Goal: Check status

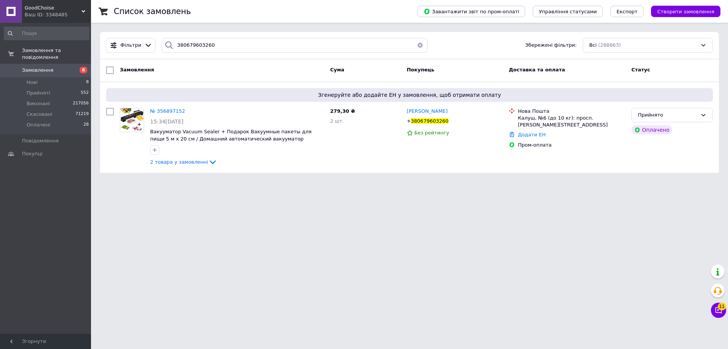
click at [46, 7] on span "GoodChoise" at bounding box center [53, 8] width 57 height 7
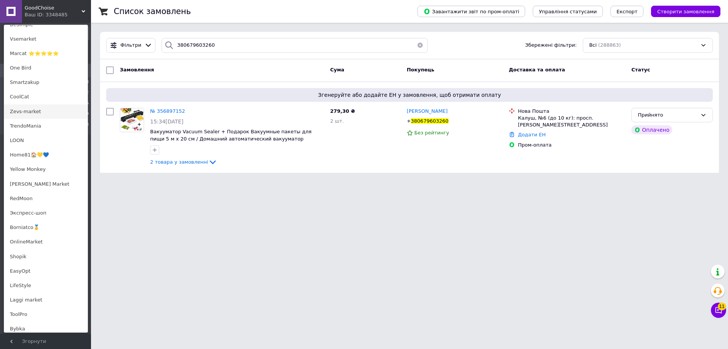
scroll to position [379, 0]
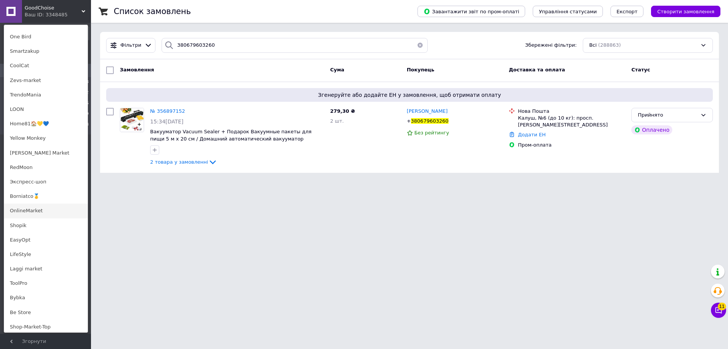
click at [50, 207] on link "OnlineMarket" at bounding box center [45, 210] width 83 height 14
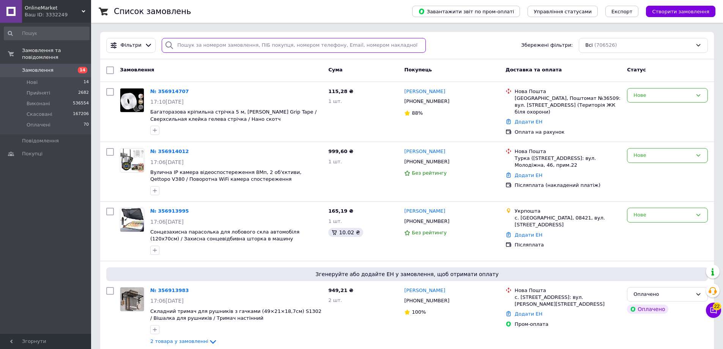
click at [283, 49] on input "search" at bounding box center [294, 45] width 264 height 15
paste input "380662372670"
type input "380662372670"
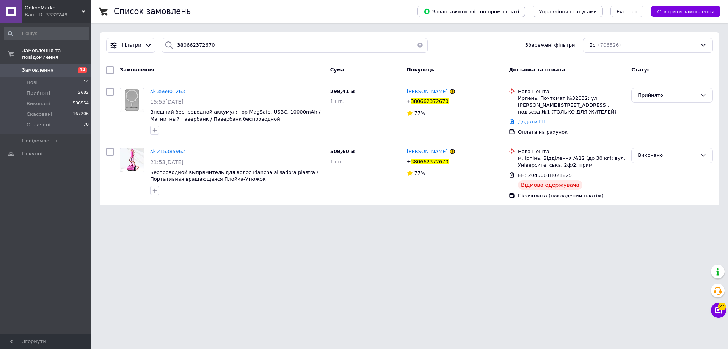
click at [63, 15] on div "Ваш ID: 3332249" at bounding box center [58, 14] width 66 height 7
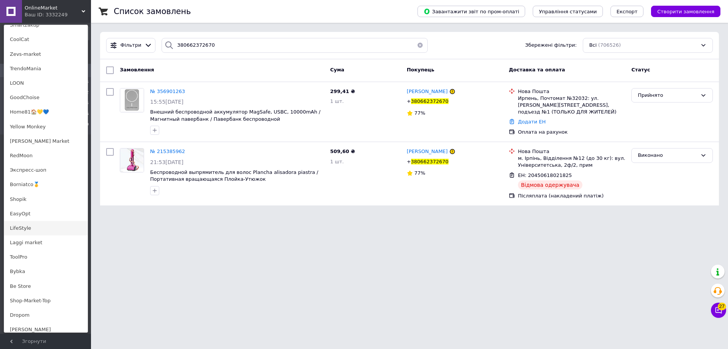
scroll to position [454, 0]
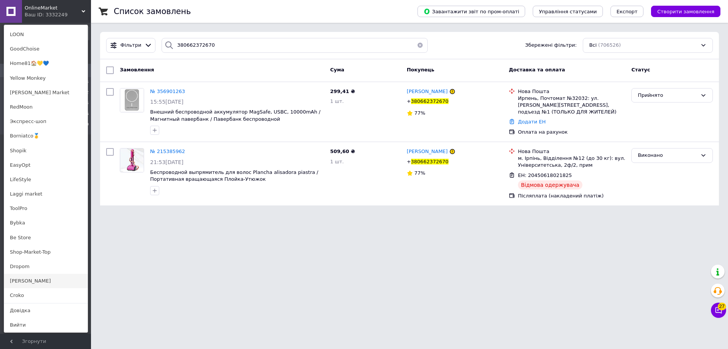
click at [27, 285] on link "[PERSON_NAME]" at bounding box center [45, 281] width 83 height 14
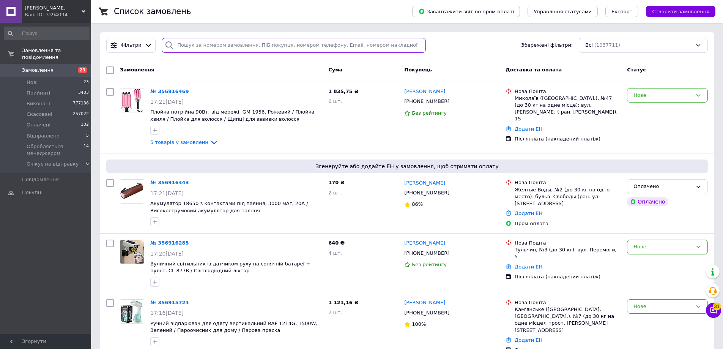
click at [219, 39] on input "search" at bounding box center [294, 45] width 264 height 15
paste input "380963619537"
type input "380963619537"
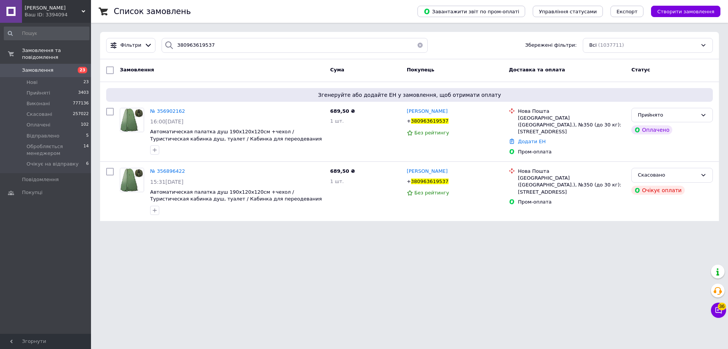
click at [58, 6] on span "[PERSON_NAME]" at bounding box center [53, 8] width 57 height 7
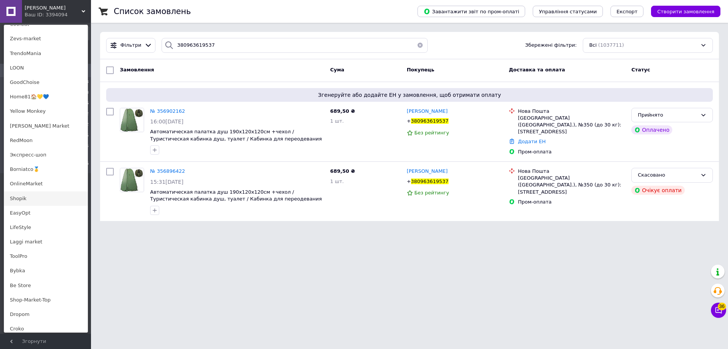
scroll to position [440, 0]
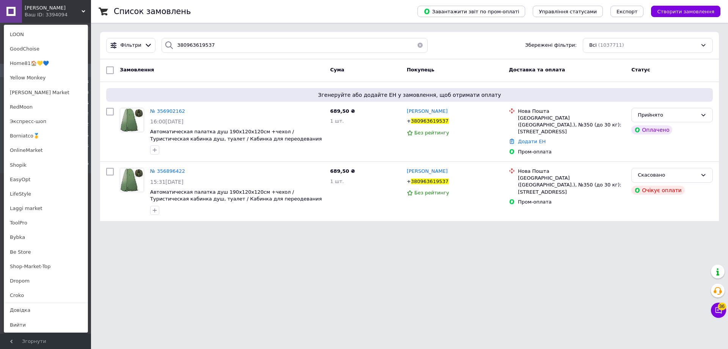
drag, startPoint x: 60, startPoint y: 195, endPoint x: 86, endPoint y: 119, distance: 80.3
click at [60, 195] on link "LifeStyle" at bounding box center [45, 194] width 83 height 14
